Goal: Task Accomplishment & Management: Manage account settings

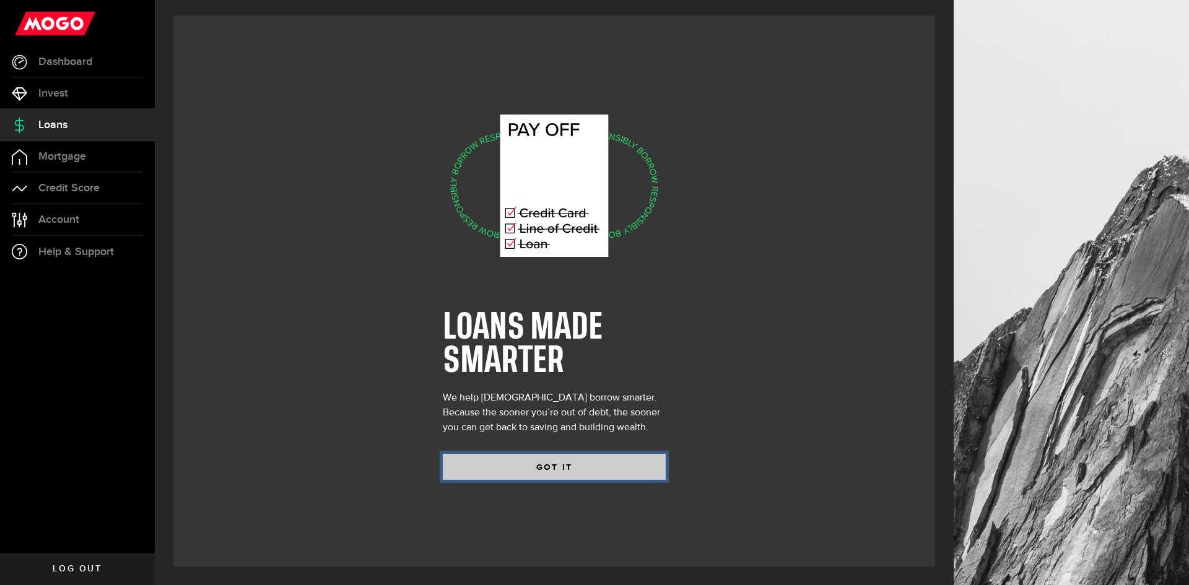
click at [548, 470] on button "GOT IT" at bounding box center [554, 467] width 223 height 26
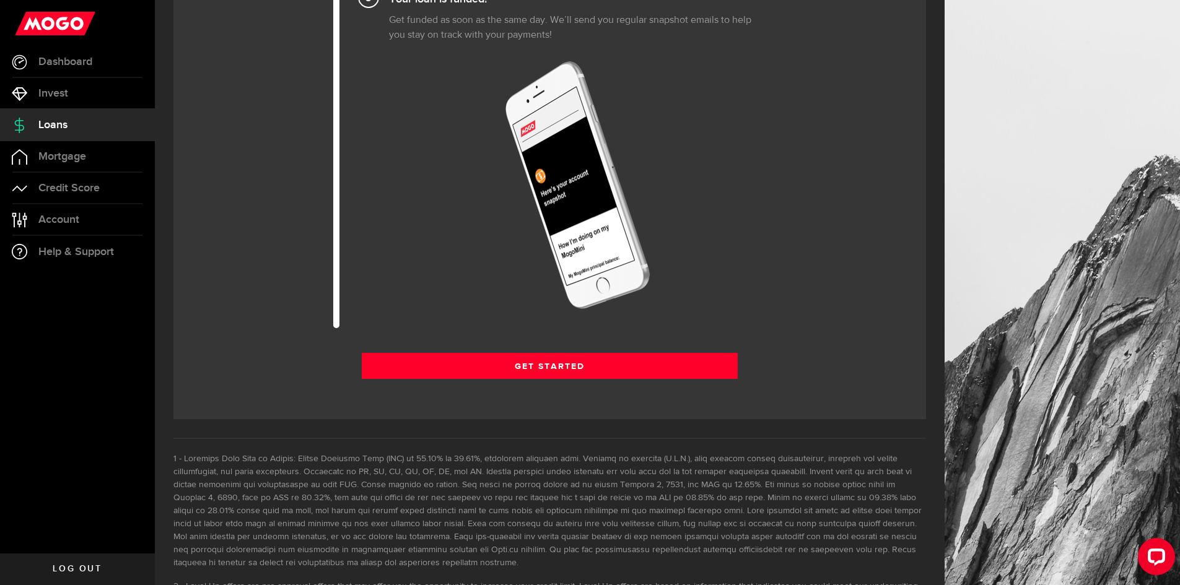
scroll to position [1487, 0]
click at [77, 147] on link "Mortgage" at bounding box center [77, 156] width 155 height 31
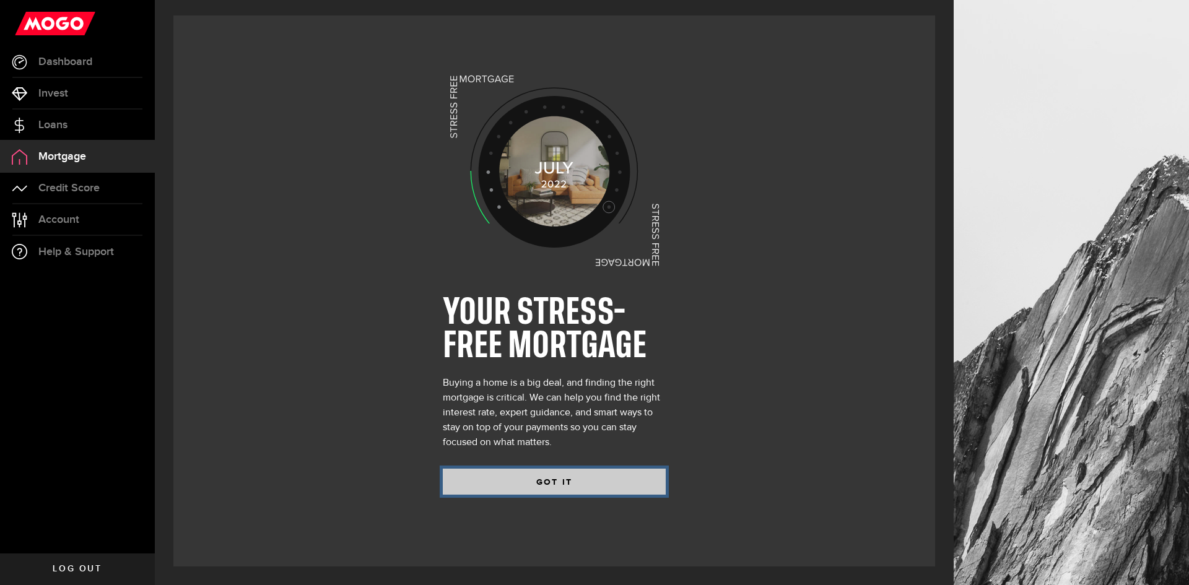
click at [553, 473] on button "GOT IT" at bounding box center [554, 482] width 223 height 26
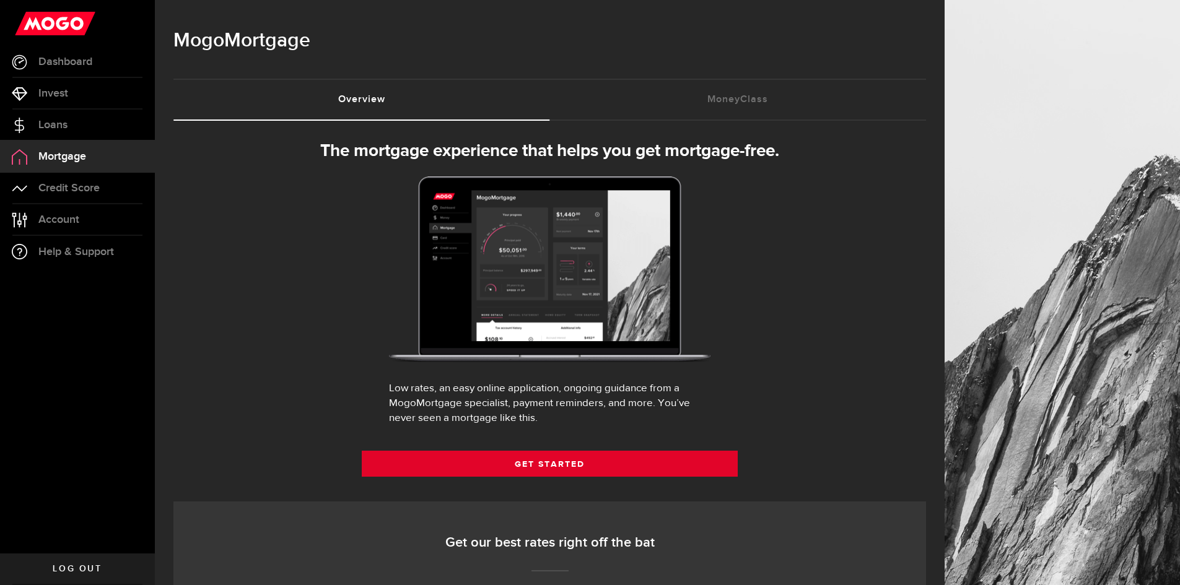
select select "3knYdhfXw4iYoq2m0WGQES"
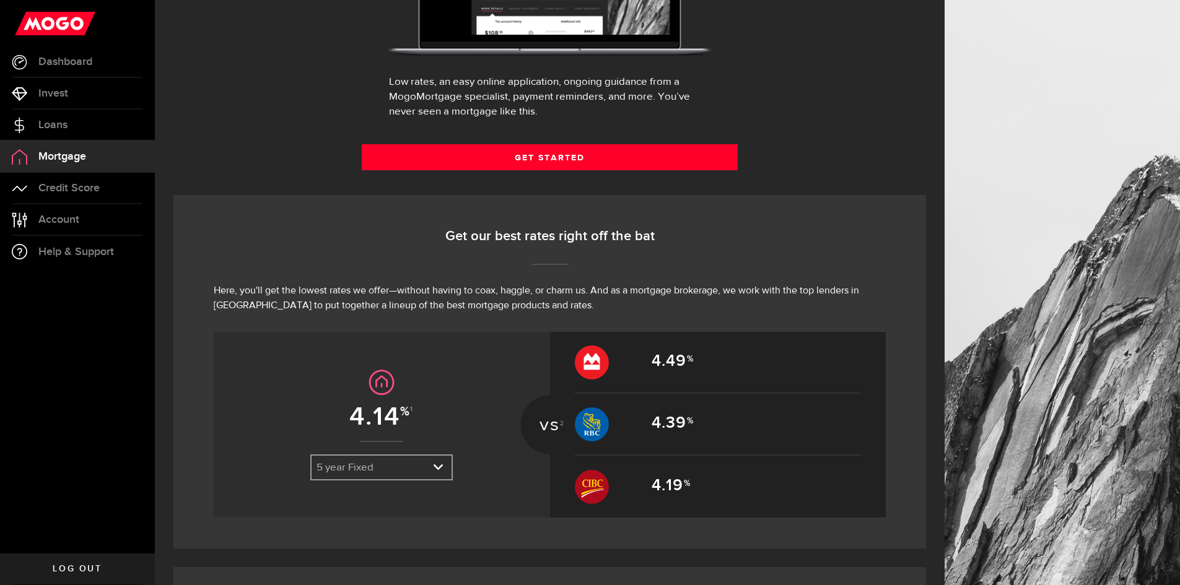
scroll to position [310, 0]
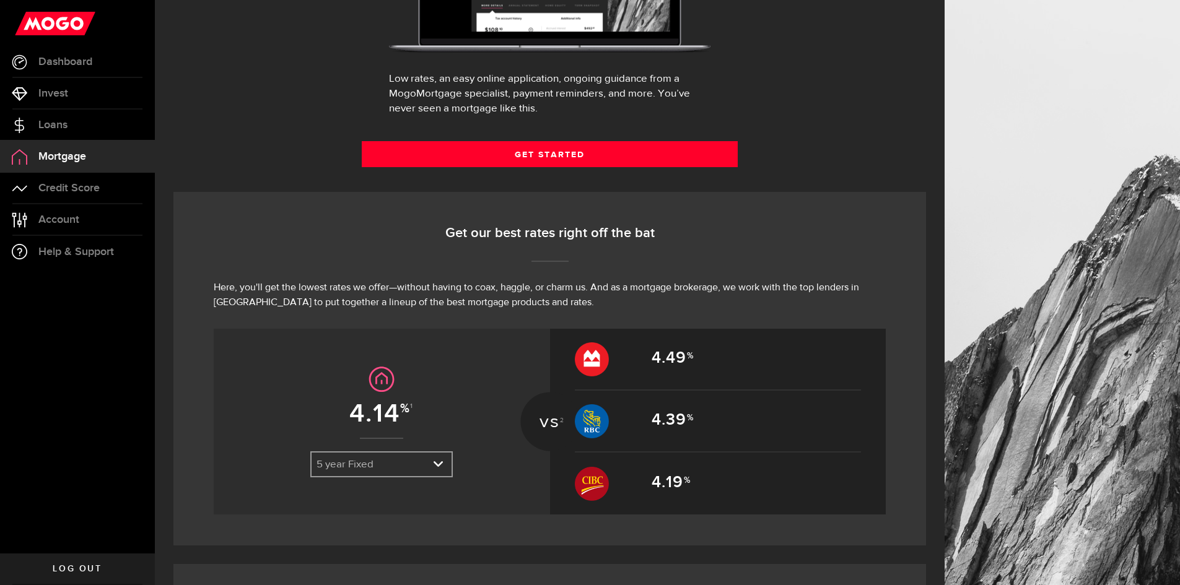
click at [77, 572] on span "Log out" at bounding box center [77, 569] width 49 height 9
